Goal: Information Seeking & Learning: Learn about a topic

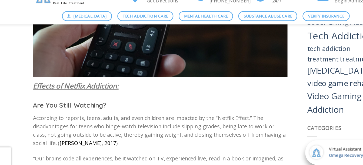
scroll to position [768, 0]
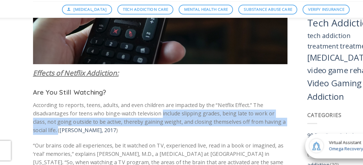
drag, startPoint x: 144, startPoint y: 116, endPoint x: 48, endPoint y: 130, distance: 97.6
click at [48, 130] on span "According to reports, teens, adults, and even children are impacted by the “Net…" at bounding box center [143, 126] width 207 height 27
copy span "include slipping grades, being late to work or class, not going outside to be a…"
click at [73, 134] on link "[PERSON_NAME], 2017" at bounding box center [85, 137] width 47 height 6
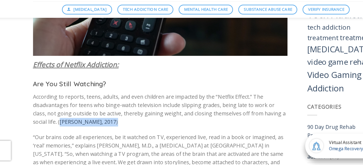
click at [47, 124] on p "According to reports, teens, adults, and even children are impacted by the “Net…" at bounding box center [144, 120] width 209 height 28
click at [47, 124] on span "According to reports, teens, adults, and even children are impacted by the “Net…" at bounding box center [143, 119] width 207 height 27
drag, startPoint x: 47, startPoint y: 124, endPoint x: 80, endPoint y: 124, distance: 33.0
click at [80, 124] on p "According to reports, teens, adults, and even children are impacted by the “Net…" at bounding box center [144, 120] width 209 height 28
copy div "( [PERSON_NAME], 2017 )"
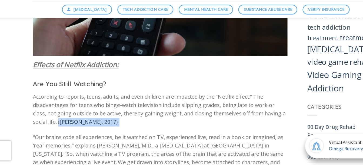
scroll to position [768, 0]
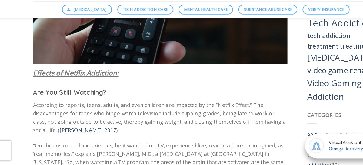
click at [112, 116] on span "According to reports, teens, adults, and even children are impacted by the “Net…" at bounding box center [143, 126] width 207 height 27
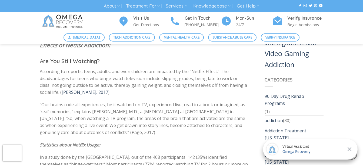
scroll to position [791, 0]
